Goal: Task Accomplishment & Management: Use online tool/utility

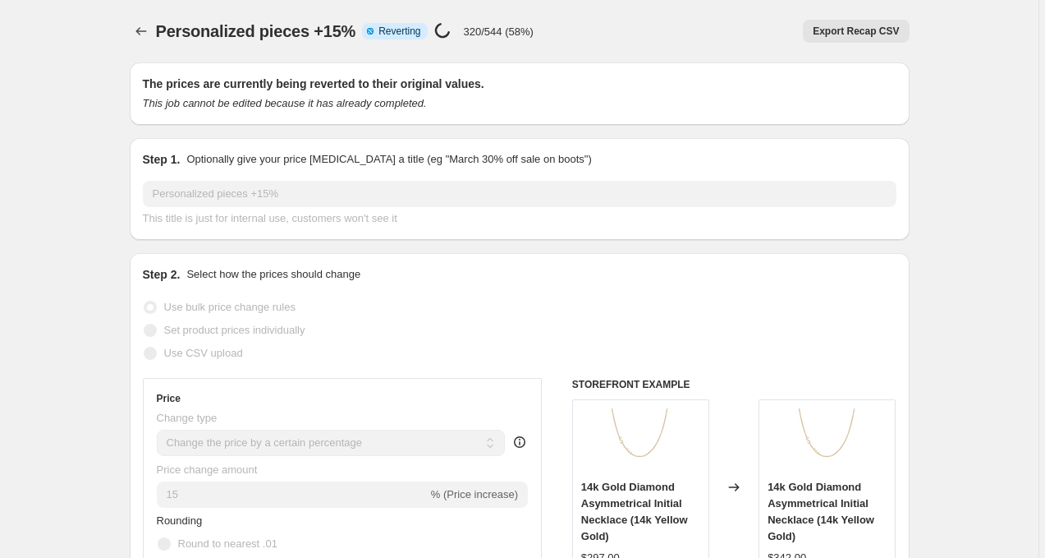
select select "percentage"
select select "no_change"
select select "collection"
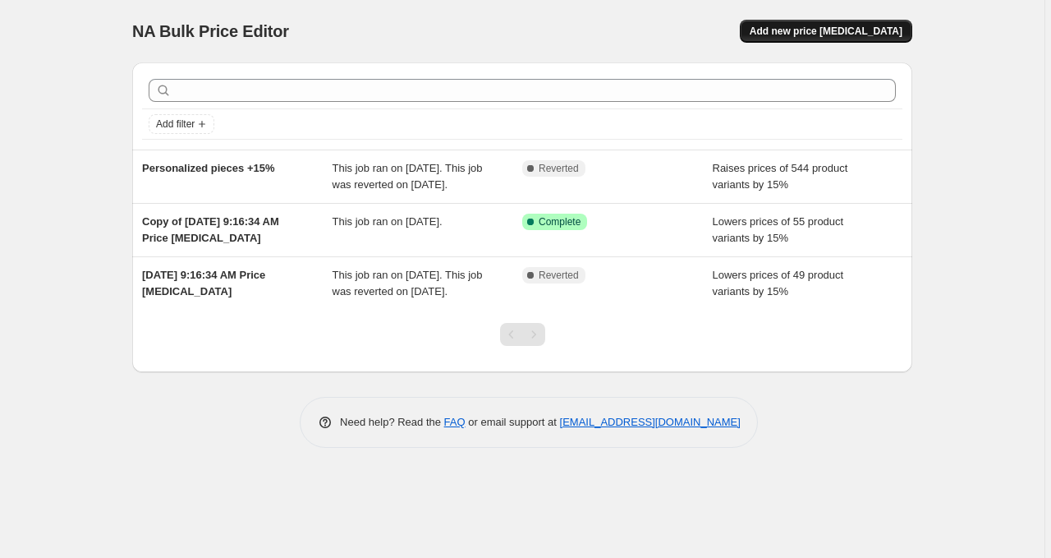
click at [818, 25] on button "Add new price [MEDICAL_DATA]" at bounding box center [826, 31] width 172 height 23
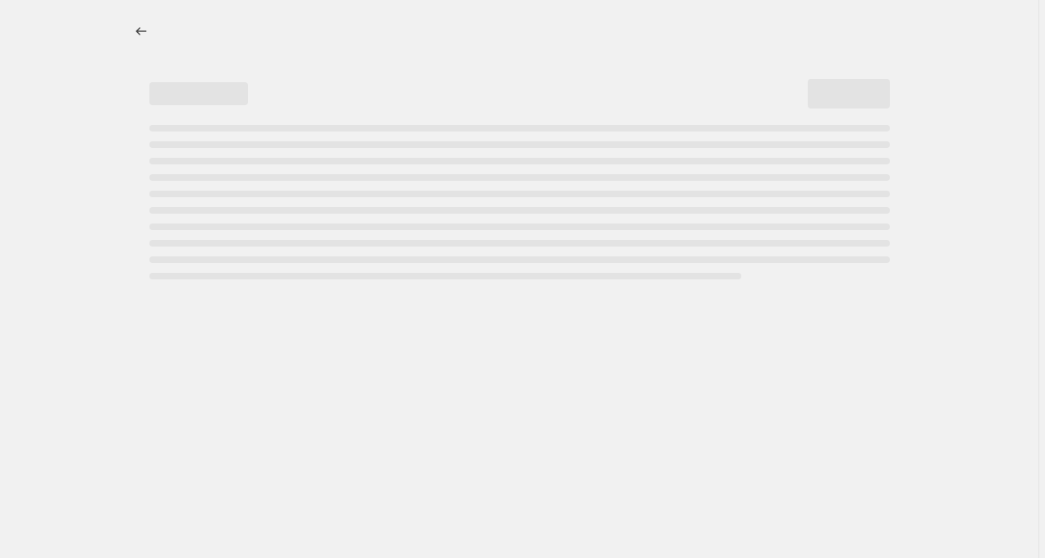
select select "percentage"
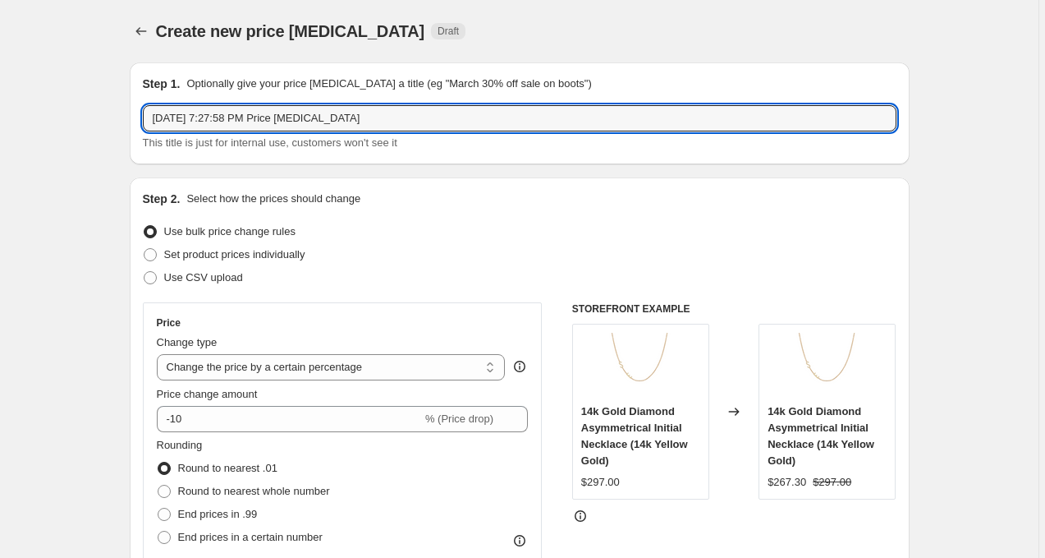
drag, startPoint x: 533, startPoint y: 122, endPoint x: 67, endPoint y: 106, distance: 465.8
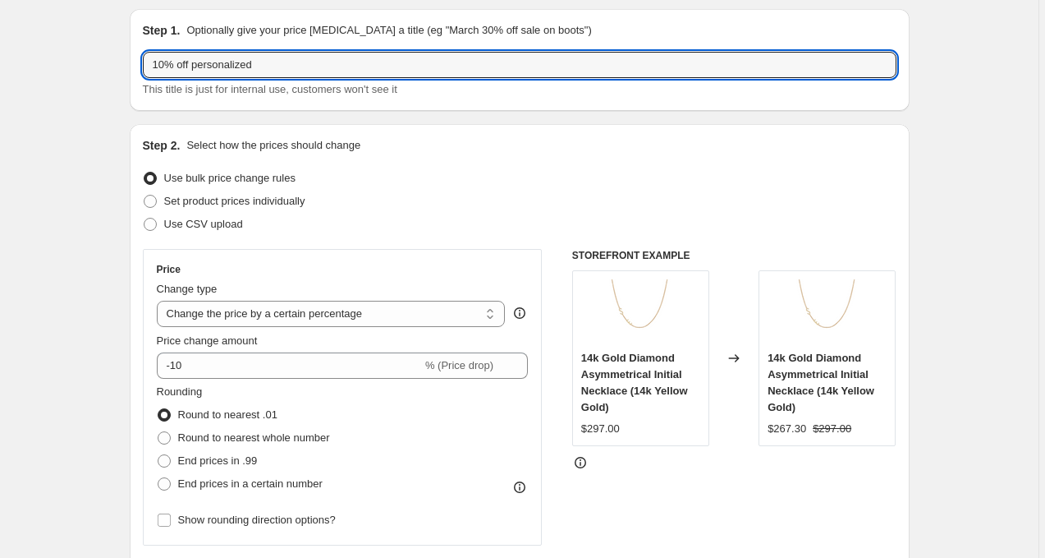
scroll to position [59, 0]
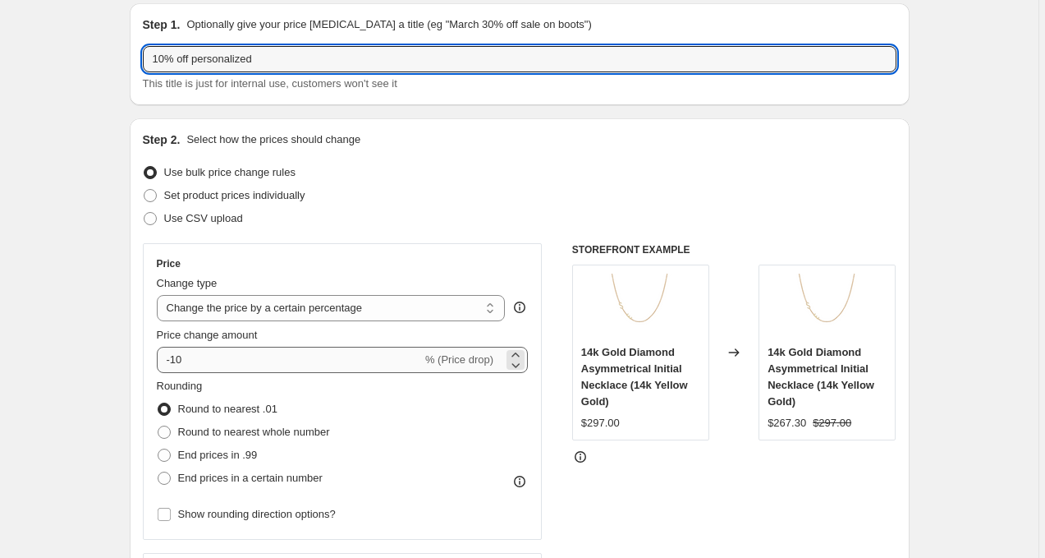
type input "10% off personalized"
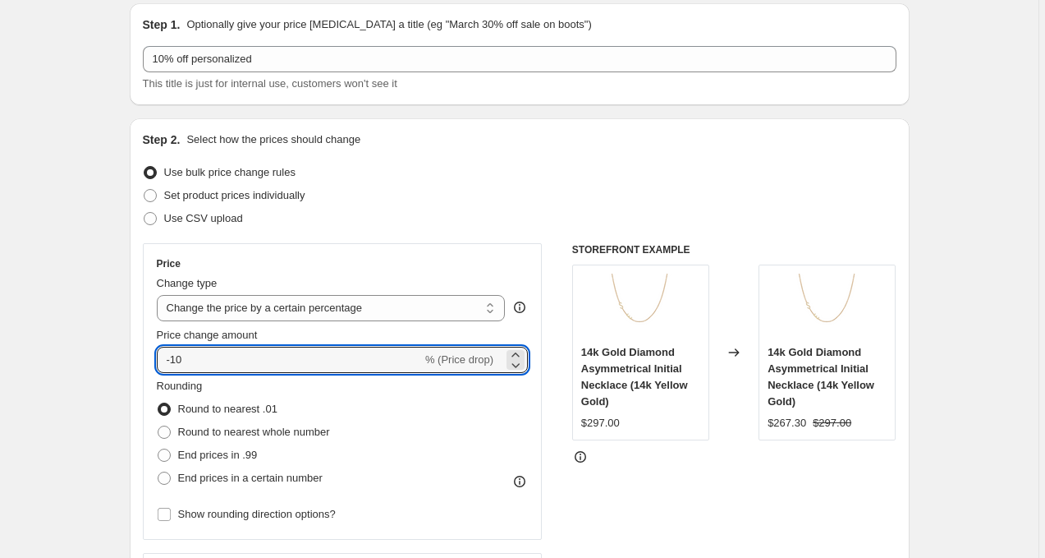
drag, startPoint x: 334, startPoint y: 367, endPoint x: 134, endPoint y: 337, distance: 202.5
click at [134, 337] on div "Step 2. Select how the prices should change Use bulk price change rules Set pro…" at bounding box center [520, 406] width 780 height 576
type input "10"
click at [501, 209] on div "Use CSV upload" at bounding box center [520, 218] width 754 height 23
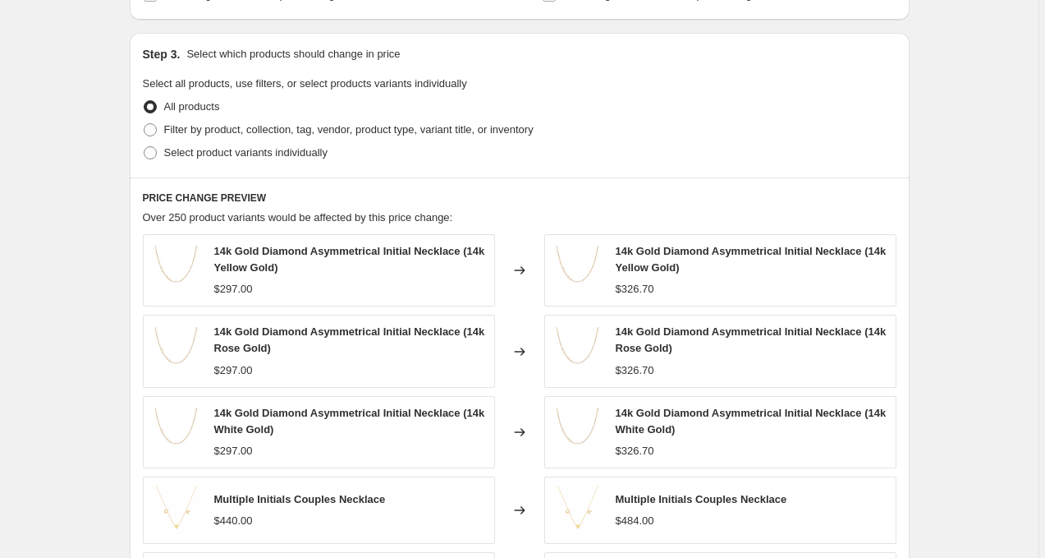
scroll to position [639, 0]
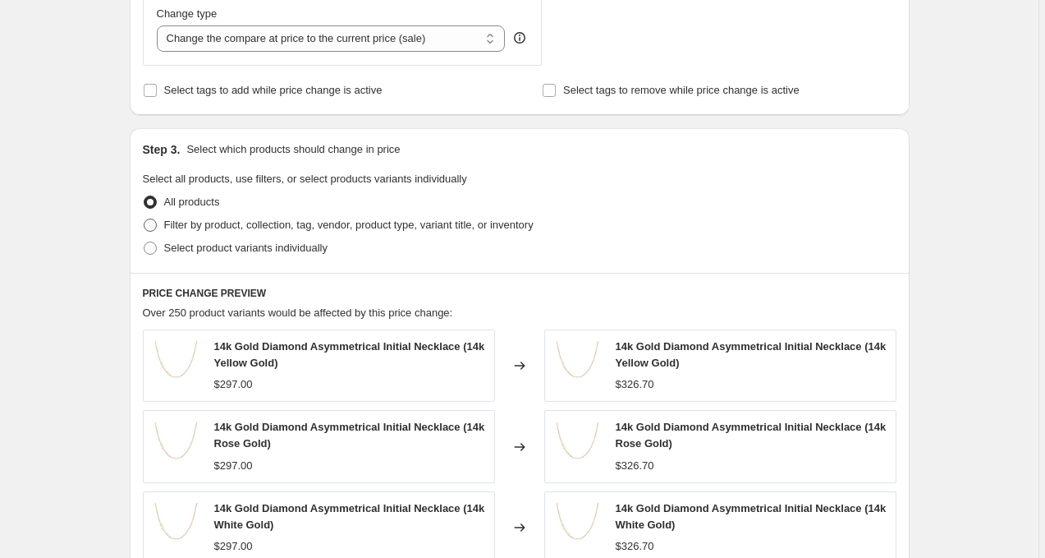
click at [348, 223] on span "Filter by product, collection, tag, vendor, product type, variant title, or inv…" at bounding box center [348, 224] width 369 height 12
click at [145, 219] on input "Filter by product, collection, tag, vendor, product type, variant title, or inv…" at bounding box center [144, 218] width 1 height 1
radio input "true"
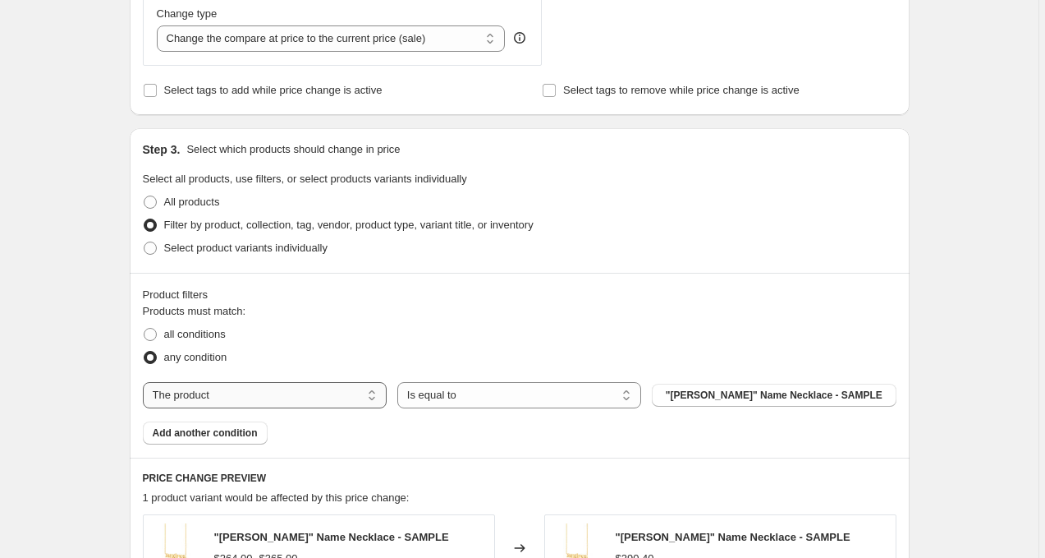
select select "collection"
drag, startPoint x: 351, startPoint y: 384, endPoint x: 761, endPoint y: 391, distance: 409.8
click at [761, 392] on span "2-DIAMOND STATEMENT COLLECTION" at bounding box center [774, 394] width 184 height 13
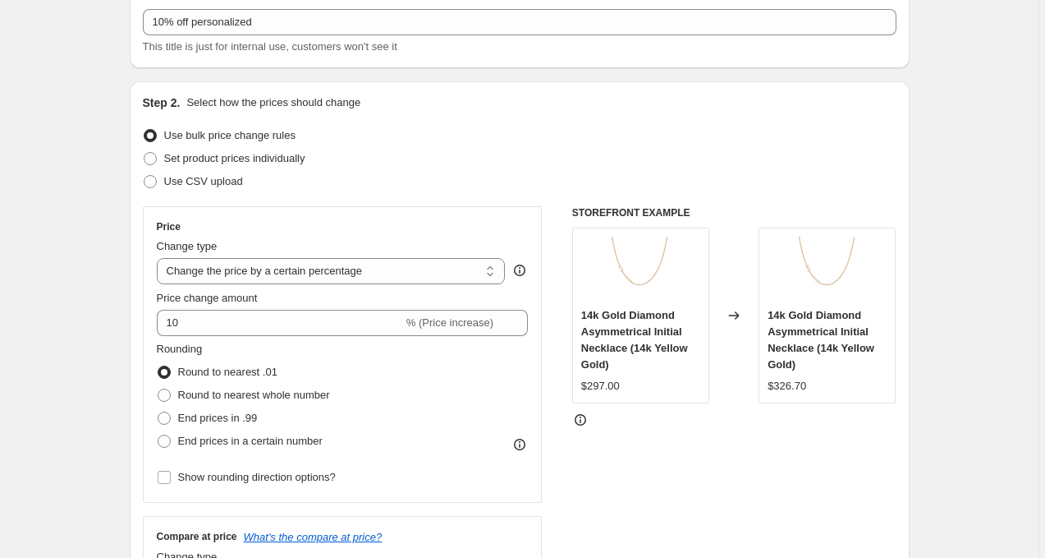
scroll to position [98, 0]
click at [325, 396] on span "Round to nearest whole number" at bounding box center [254, 393] width 152 height 12
click at [158, 388] on input "Round to nearest whole number" at bounding box center [158, 387] width 1 height 1
radio input "true"
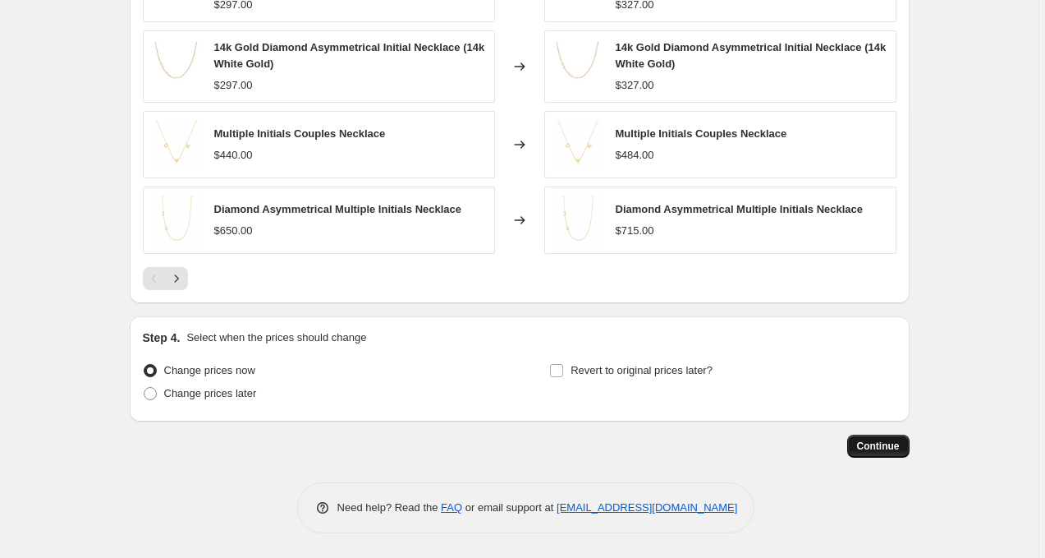
scroll to position [1284, 0]
click at [868, 446] on span "Continue" at bounding box center [878, 445] width 43 height 13
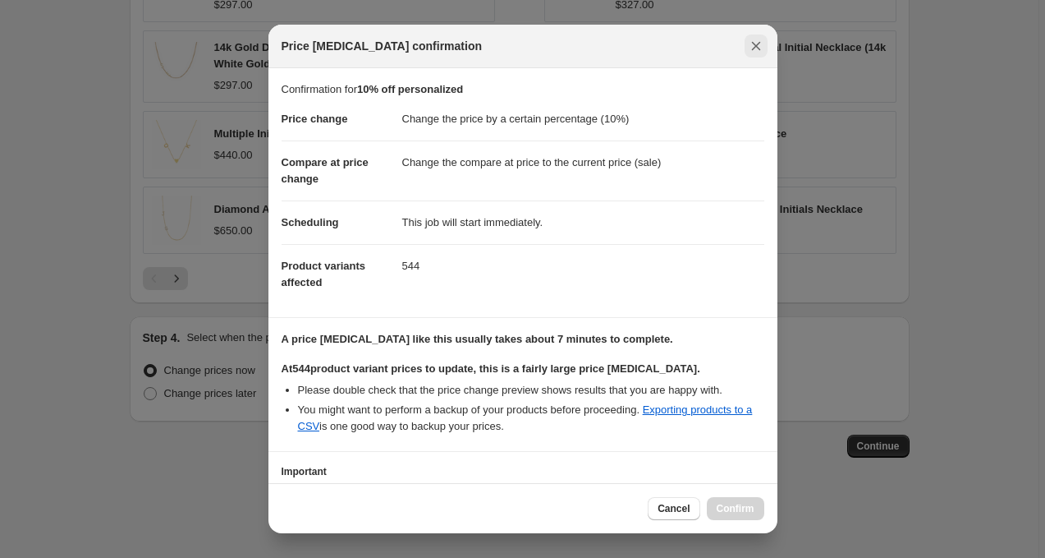
click at [755, 42] on icon "Close" at bounding box center [756, 46] width 16 height 16
